Goal: Transaction & Acquisition: Book appointment/travel/reservation

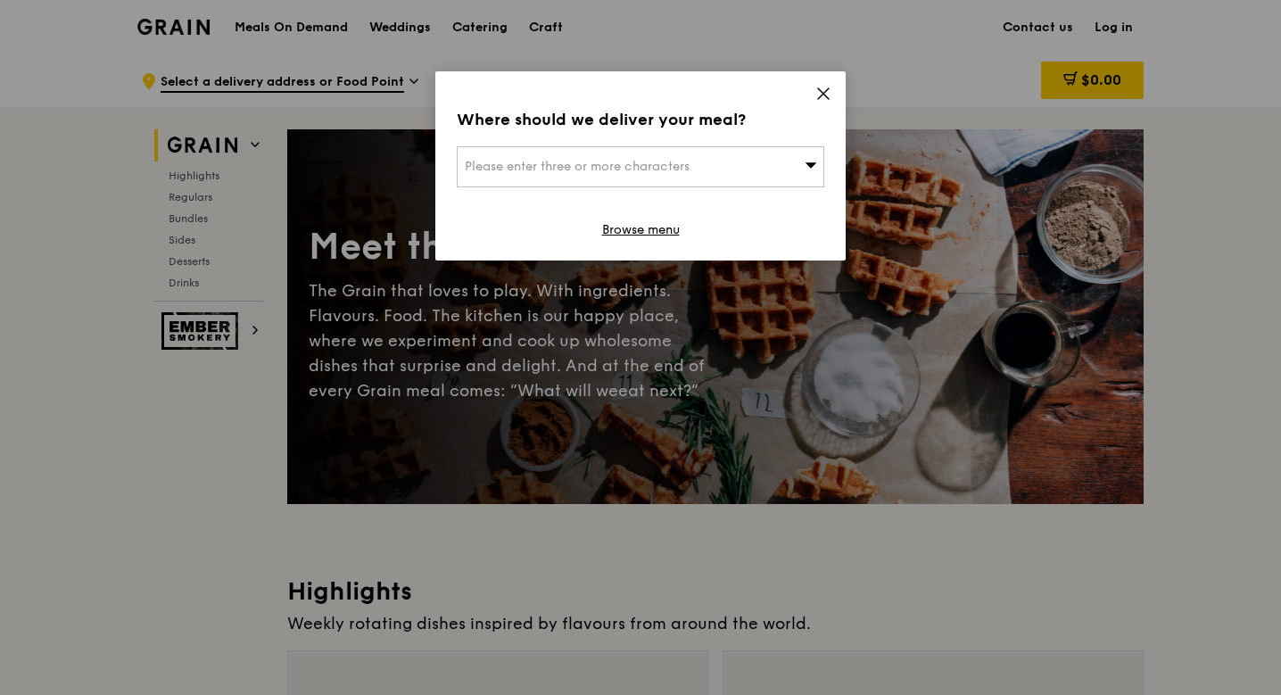
click at [826, 83] on div "Where should we deliver your meal? Please enter three or more characters Browse…" at bounding box center [640, 165] width 410 height 189
click at [817, 91] on icon at bounding box center [823, 94] width 16 height 16
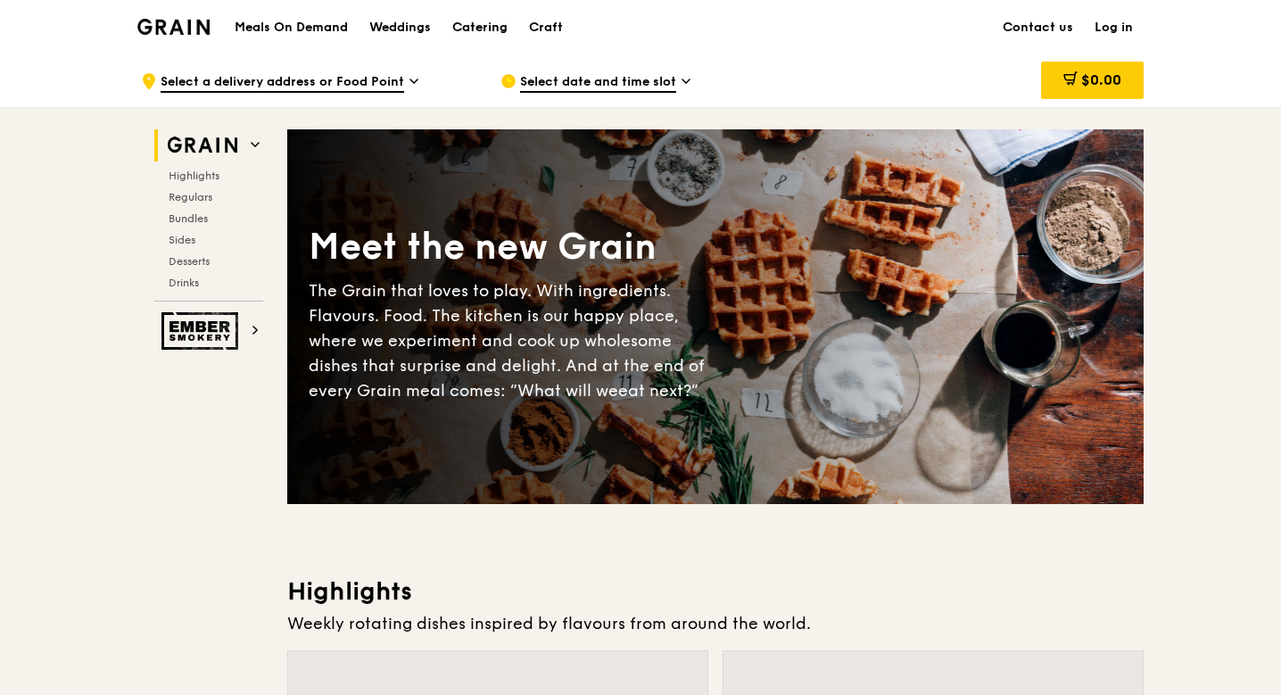
click at [480, 21] on div "Catering" at bounding box center [479, 28] width 55 height 54
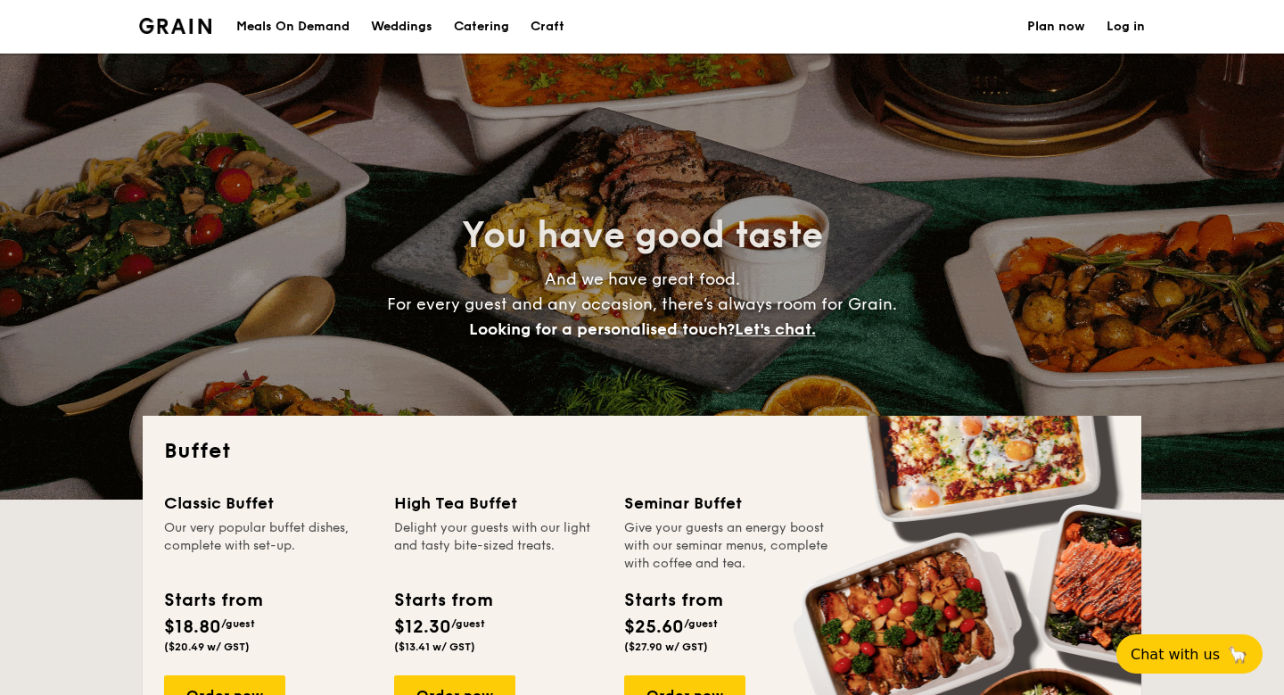
select select
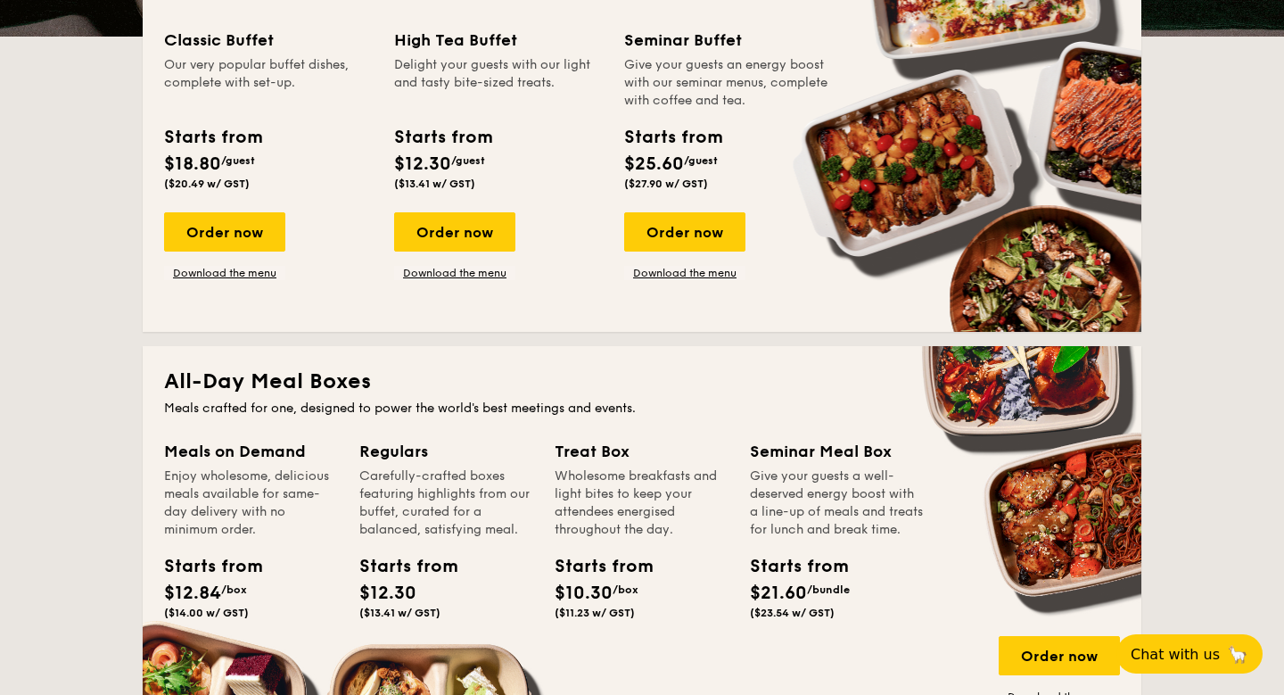
scroll to position [393, 0]
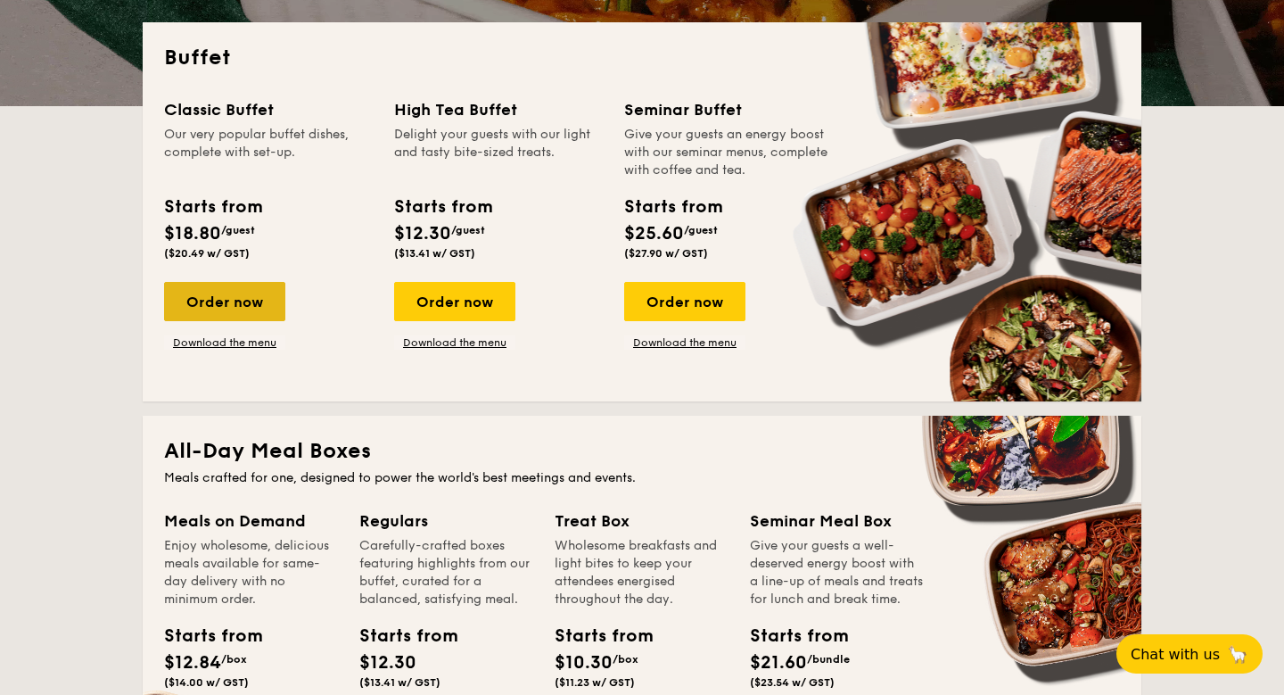
click at [250, 317] on div "Order now" at bounding box center [224, 301] width 121 height 39
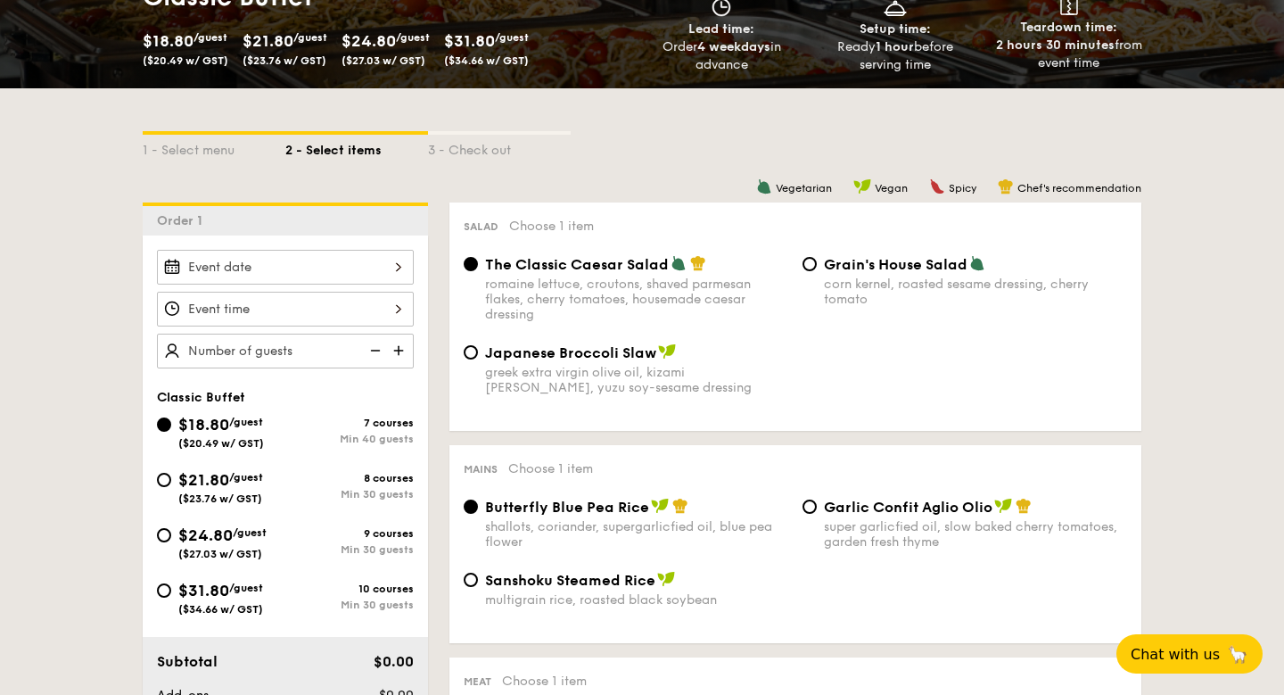
scroll to position [301, 0]
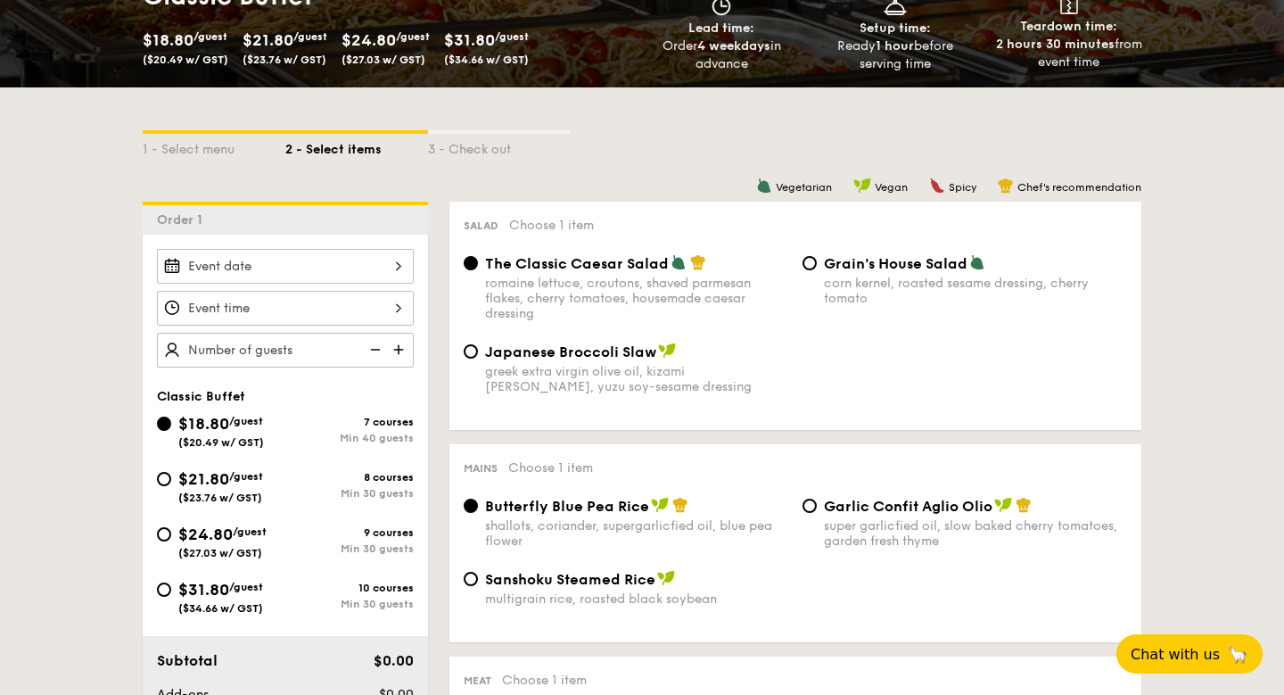
click at [394, 264] on div at bounding box center [285, 266] width 257 height 35
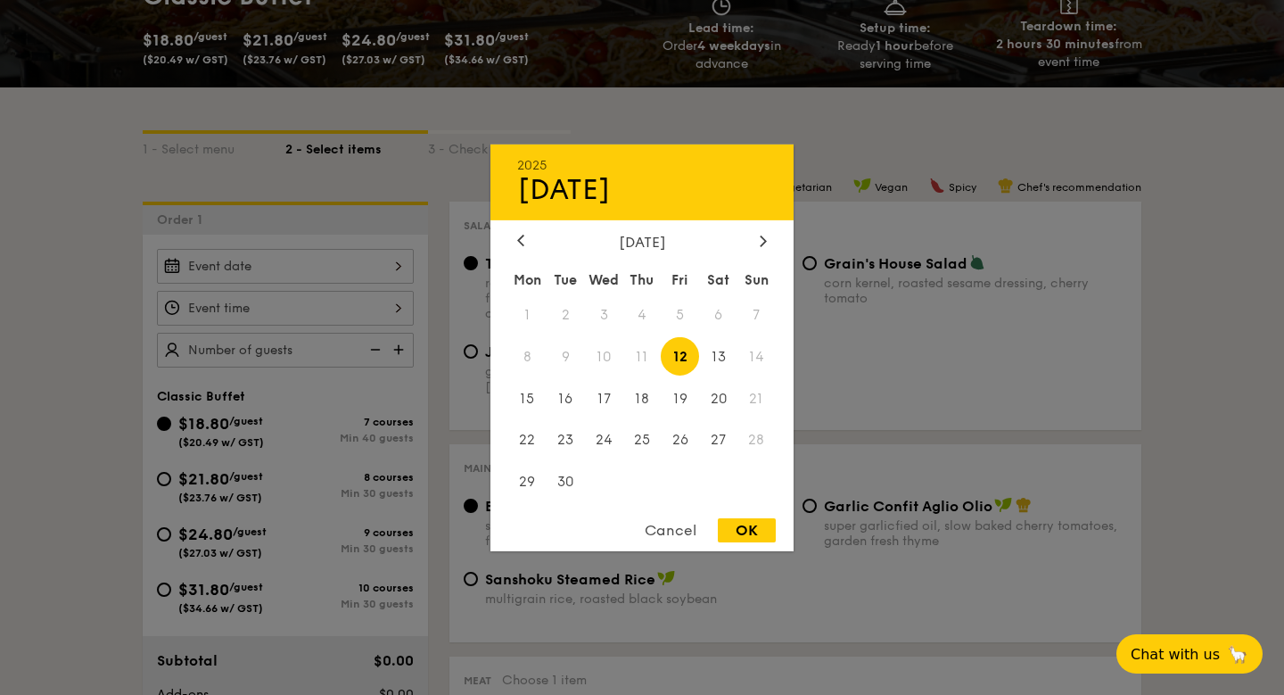
click at [636, 120] on div at bounding box center [642, 347] width 1284 height 695
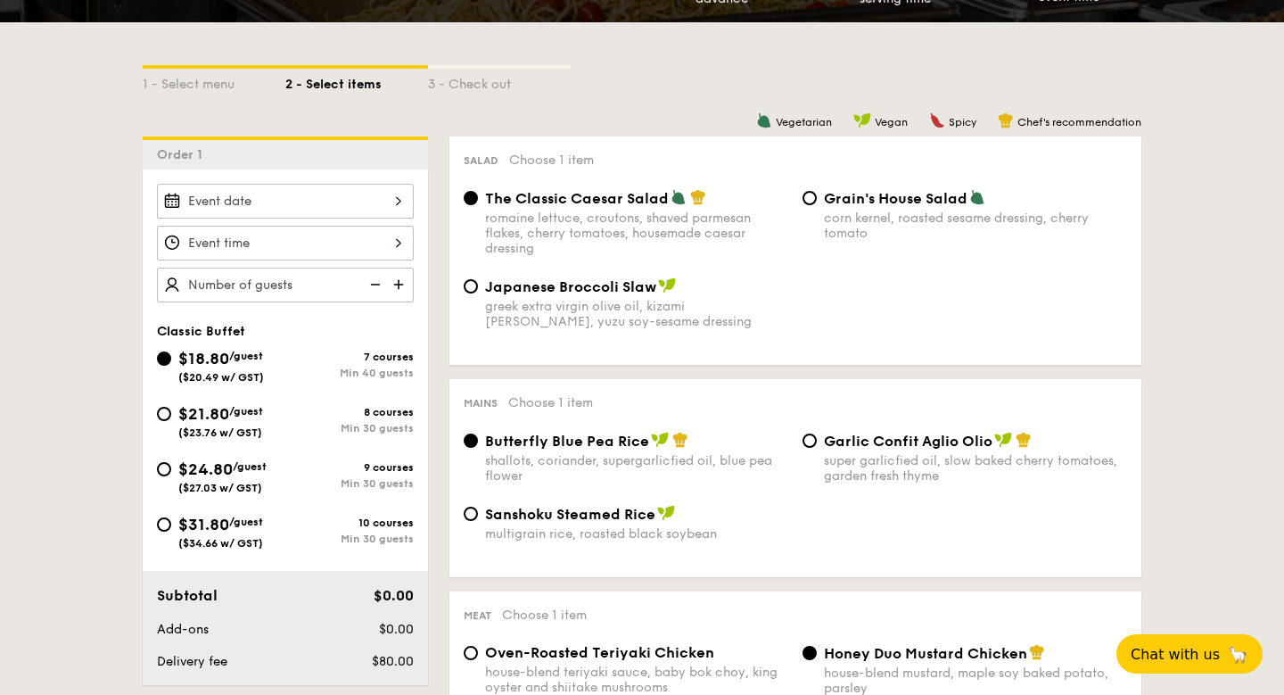
scroll to position [380, 0]
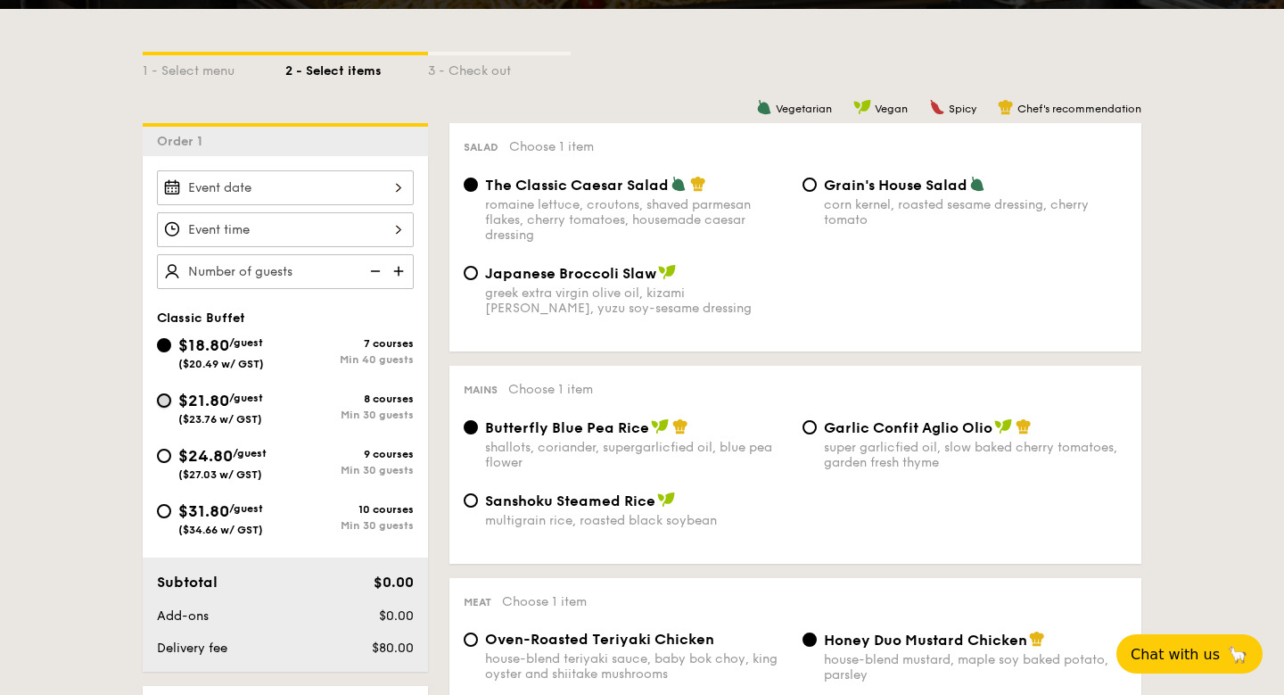
click at [162, 402] on input "$21.80 /guest ($23.76 w/ GST) 8 courses Min 30 guests" at bounding box center [164, 400] width 14 height 14
radio input "true"
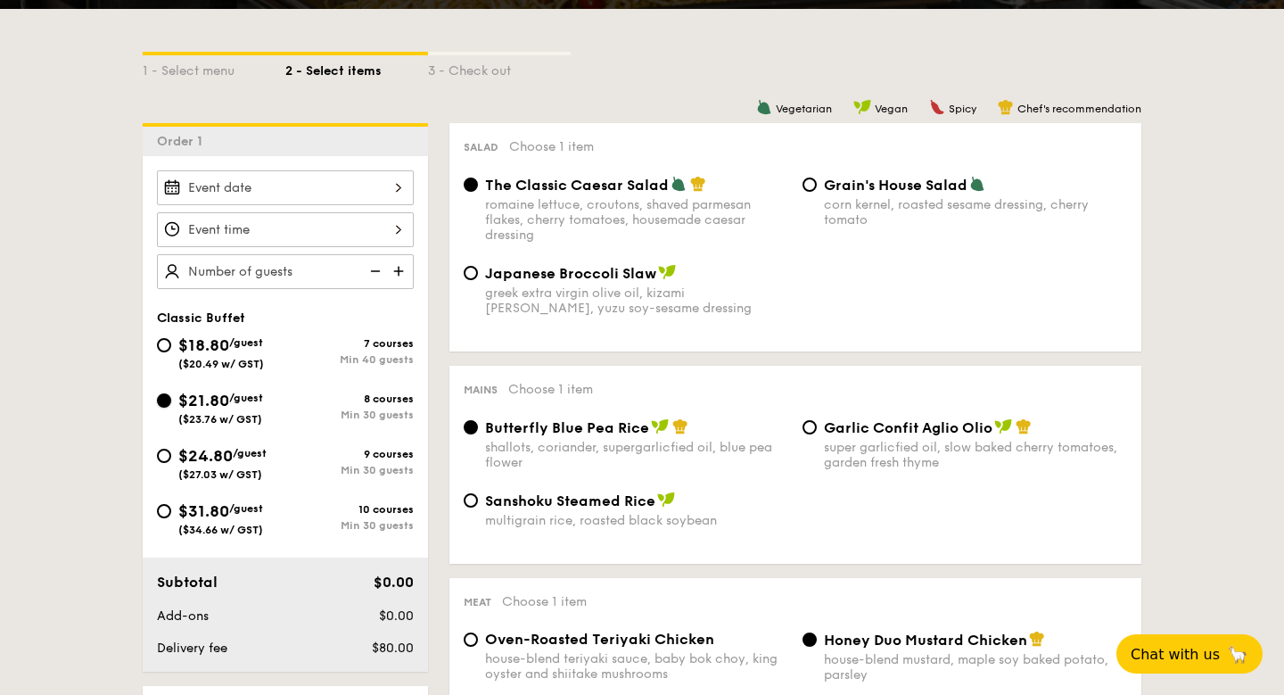
radio input "true"
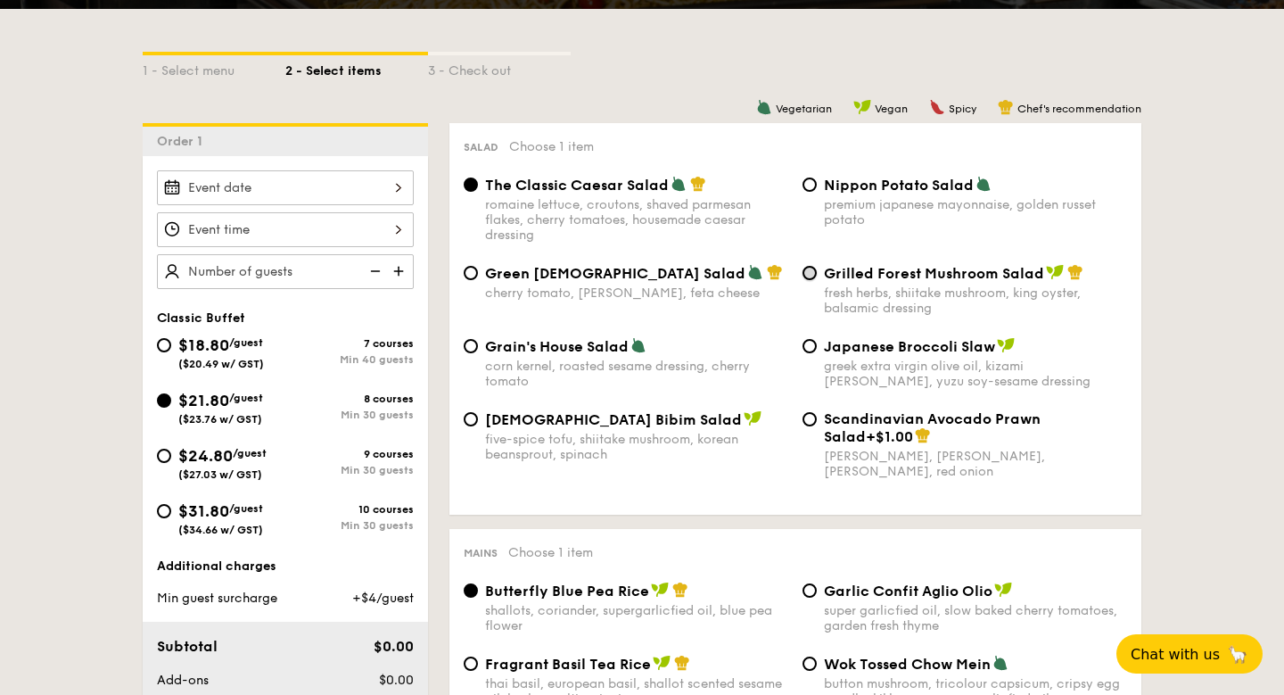
click at [808, 277] on input "Grilled Forest Mushroom Salad fresh herbs, shiitake mushroom, king oyster, bals…" at bounding box center [810, 273] width 14 height 14
radio input "true"
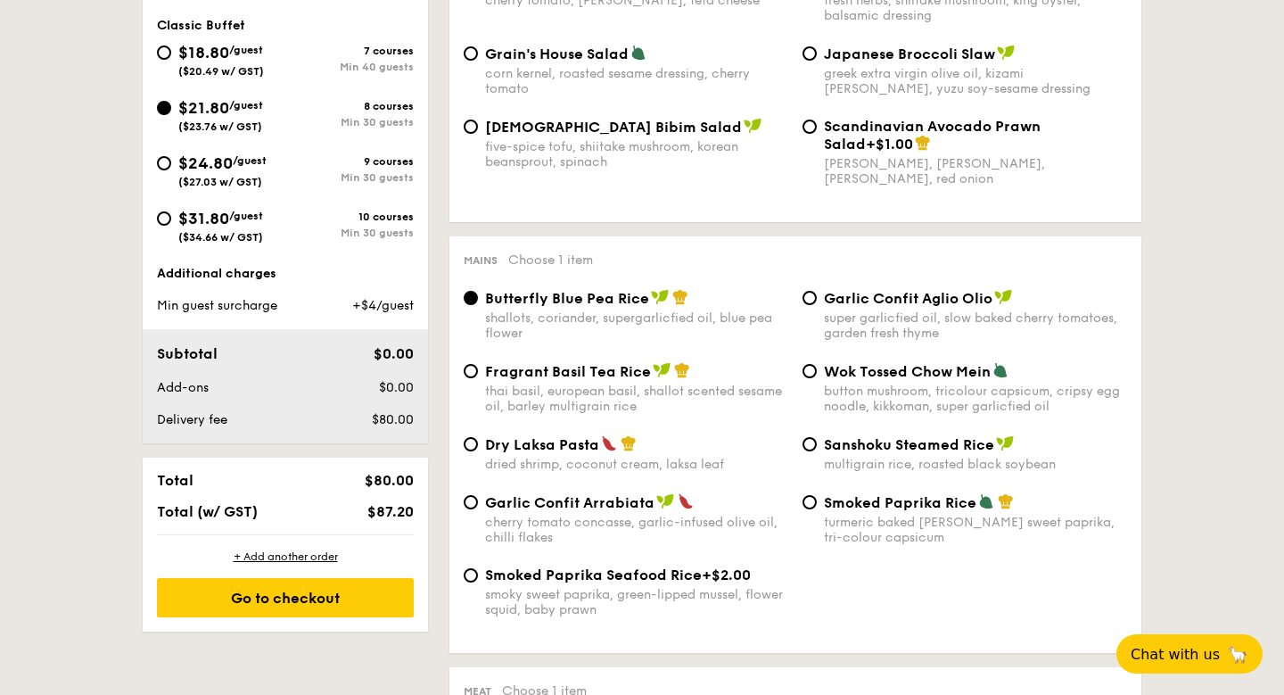
scroll to position [676, 0]
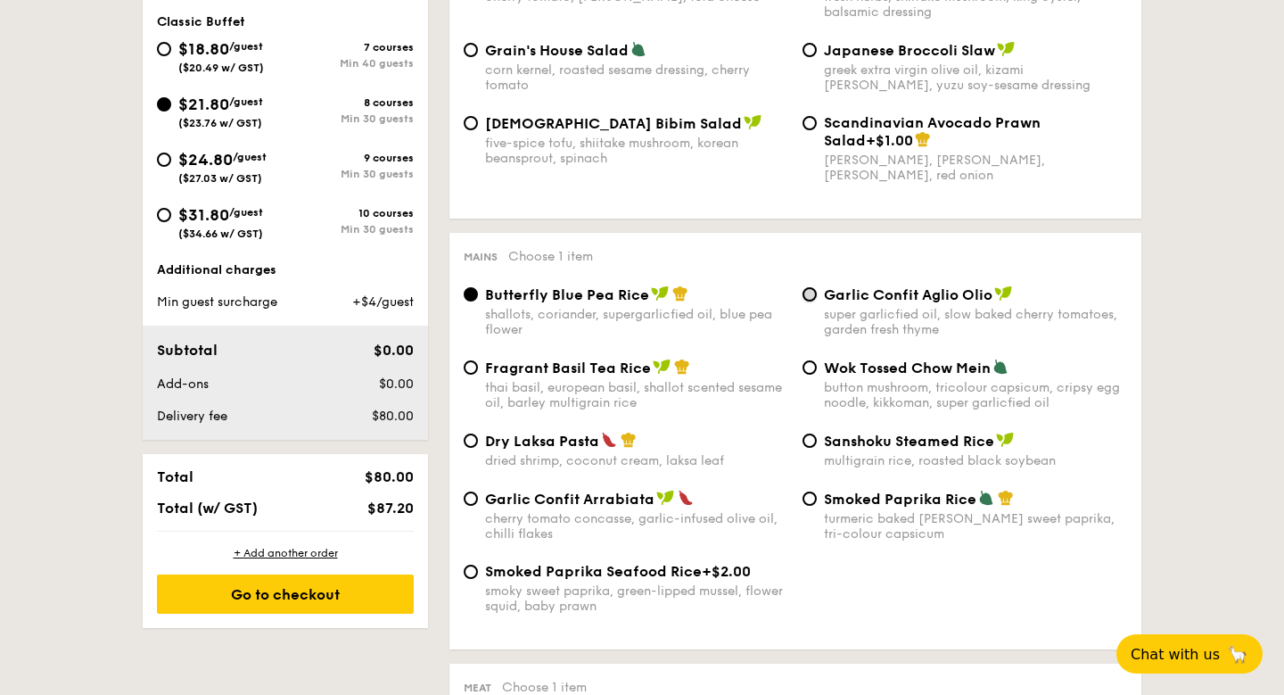
click at [808, 297] on input "Garlic Confit Aglio Olio super garlicfied oil, slow baked cherry tomatoes, gard…" at bounding box center [810, 294] width 14 height 14
radio input "true"
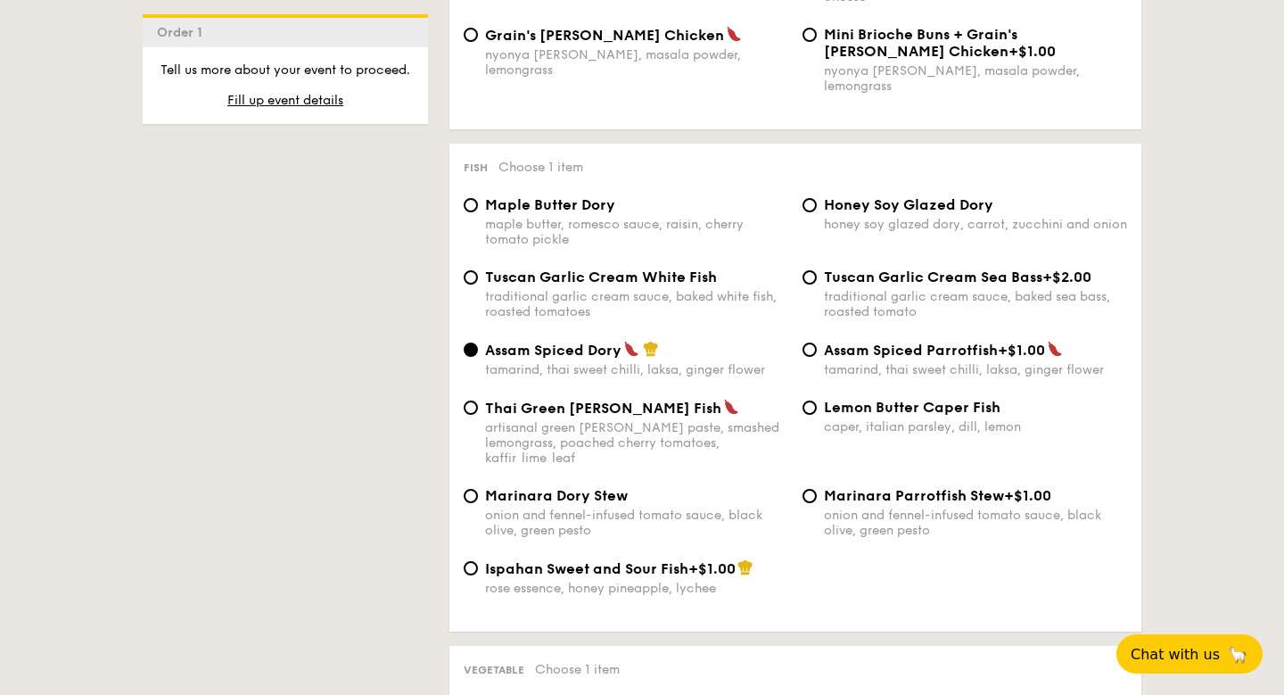
scroll to position [1673, 0]
click at [529, 277] on span "Tuscan Garlic Cream White Fish" at bounding box center [601, 278] width 232 height 17
click at [478, 277] on input "Tuscan Garlic Cream White Fish traditional garlic cream sauce, baked white fish…" at bounding box center [471, 279] width 14 height 14
radio input "true"
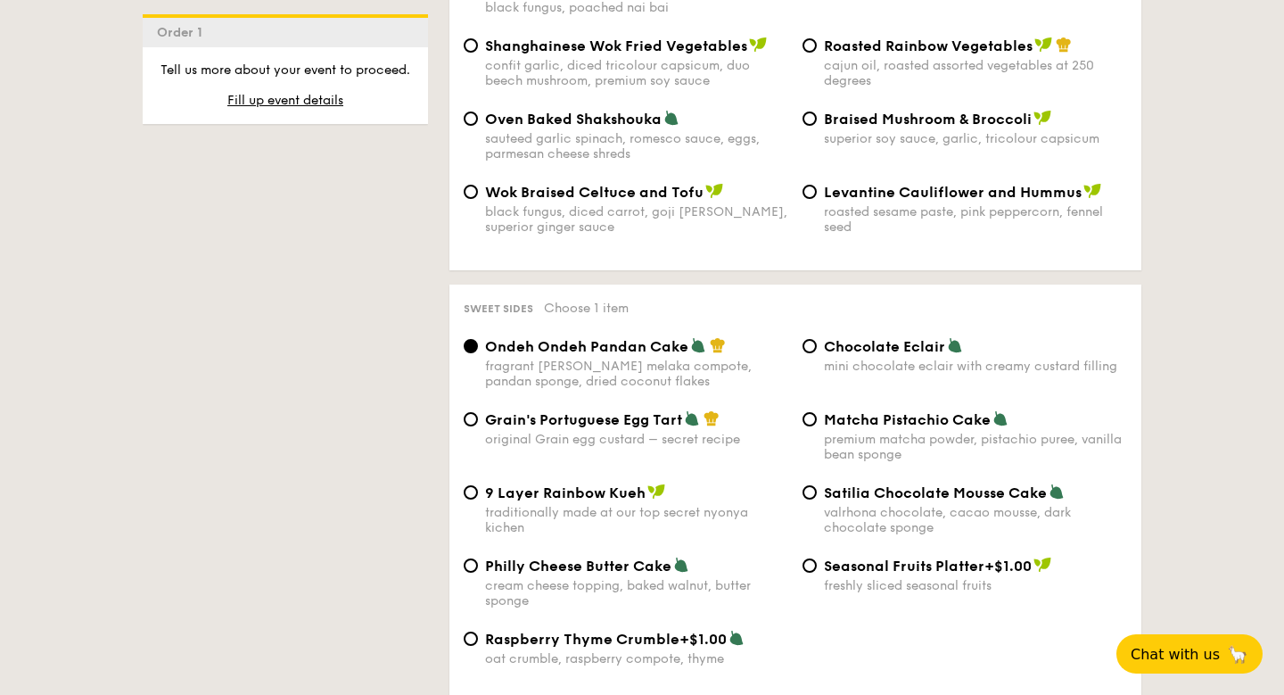
scroll to position [2430, 0]
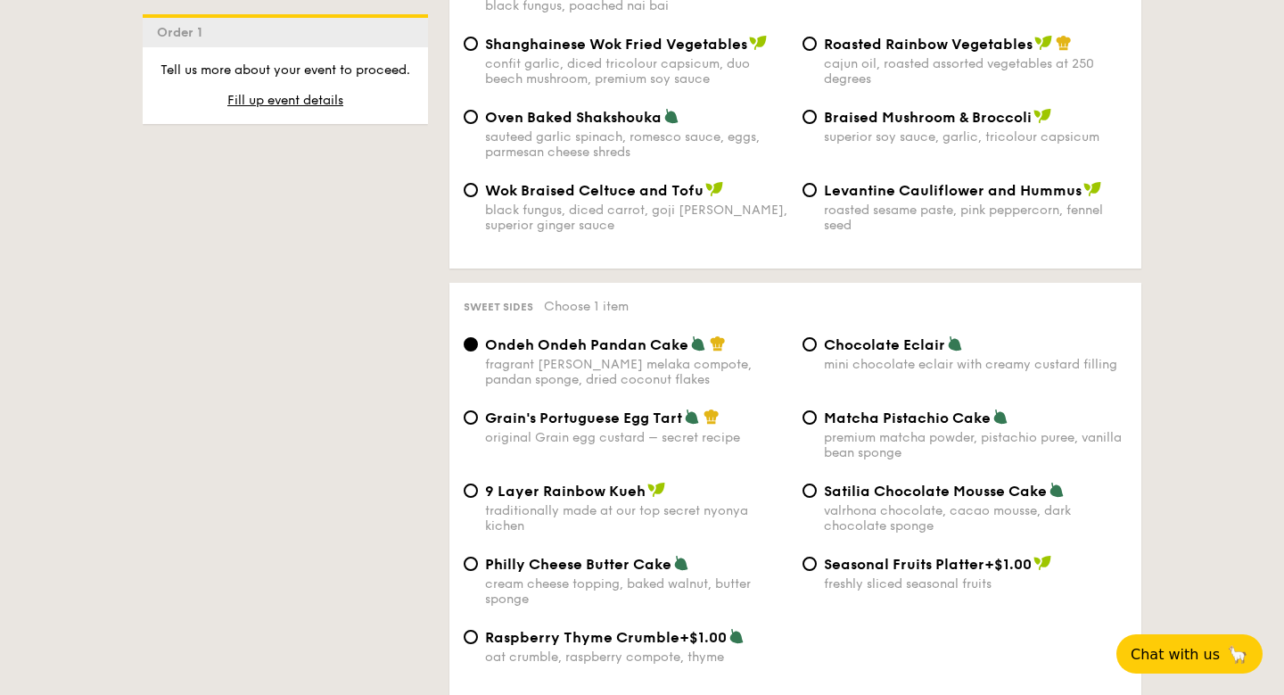
click at [584, 409] on span "Grain's Portuguese Egg Tart" at bounding box center [583, 417] width 197 height 17
click at [478, 410] on input "Grain's Portuguese Egg Tart original Grain egg custard – secret recipe" at bounding box center [471, 417] width 14 height 14
radio input "true"
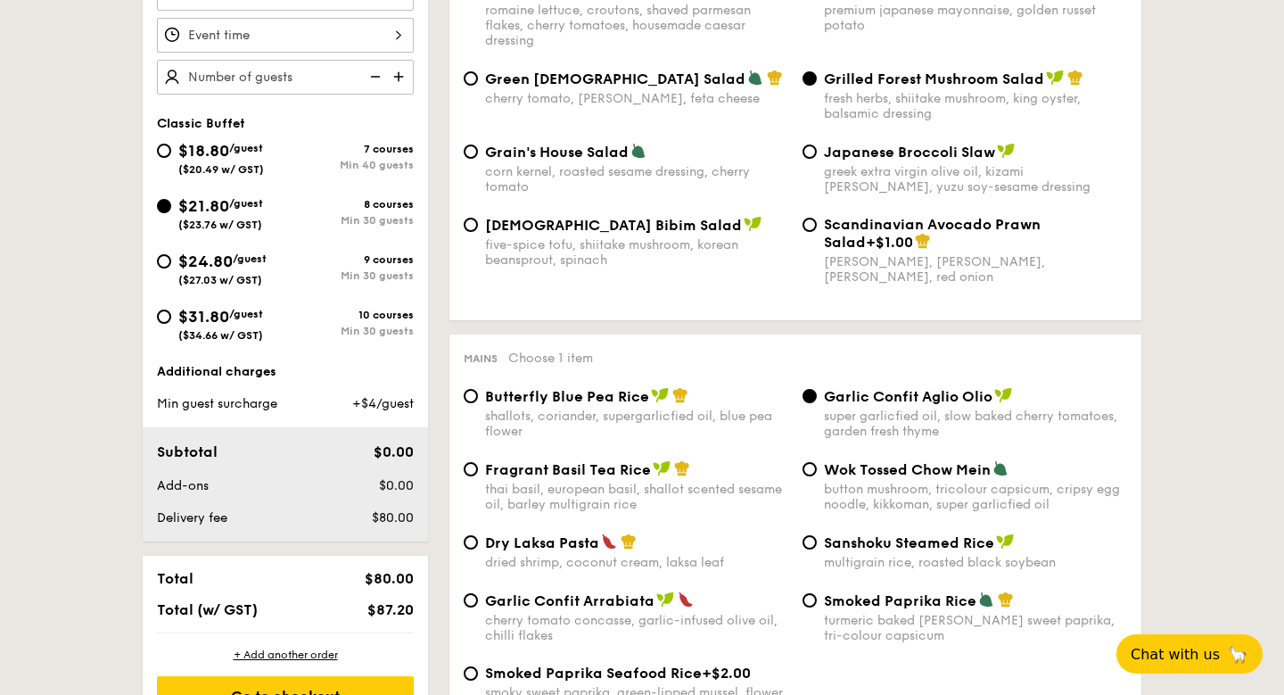
scroll to position [0, 0]
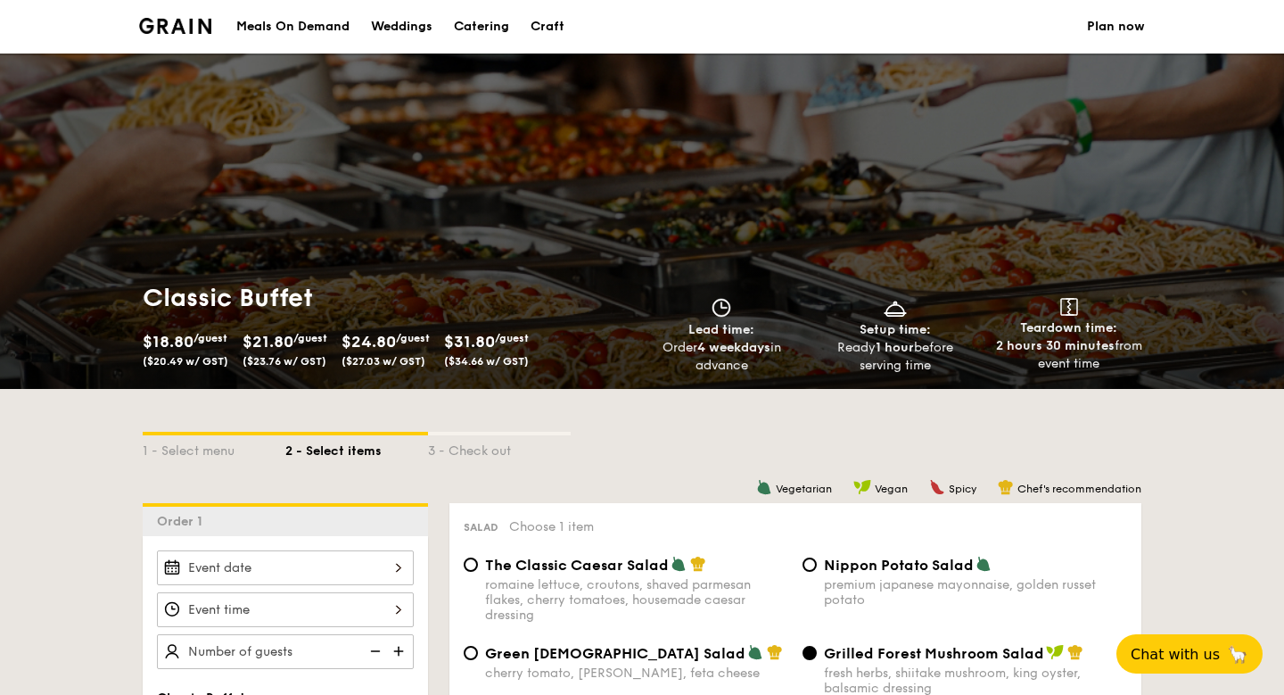
scroll to position [393, 0]
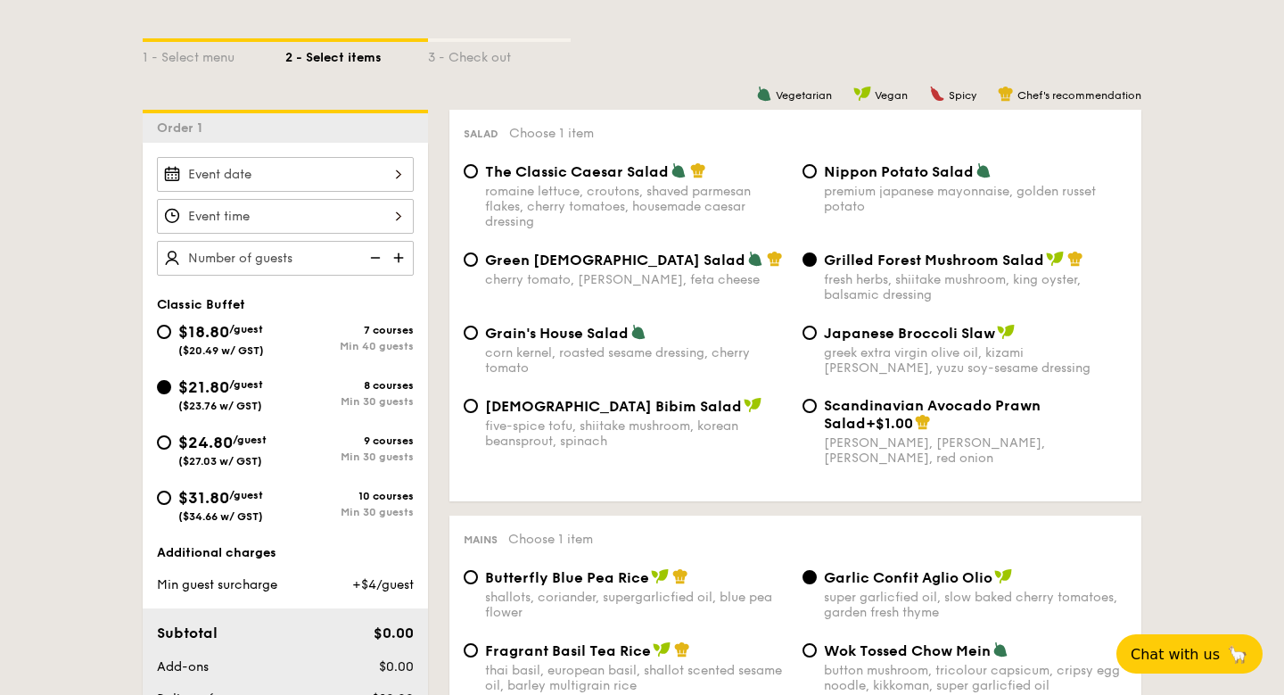
select select
